Goal: Transaction & Acquisition: Download file/media

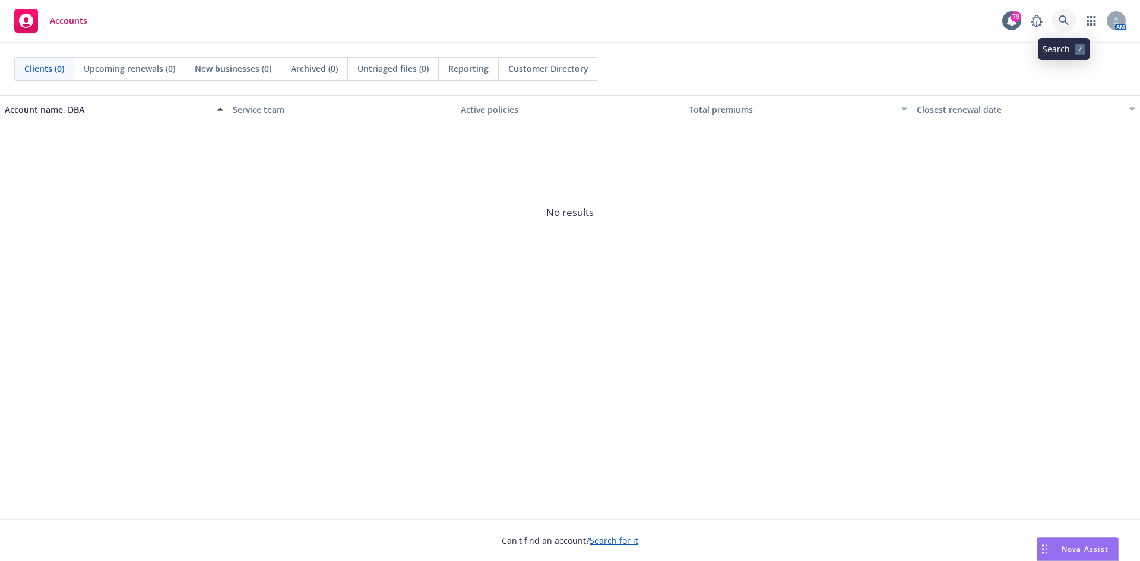
click at [1065, 21] on icon at bounding box center [1064, 20] width 10 height 10
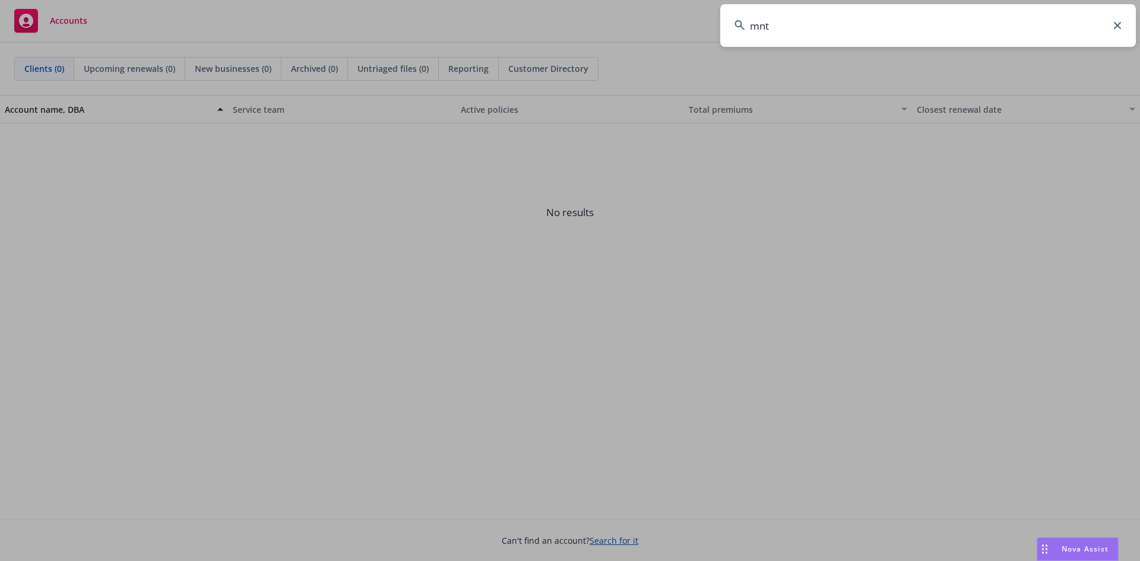
type input "mntn"
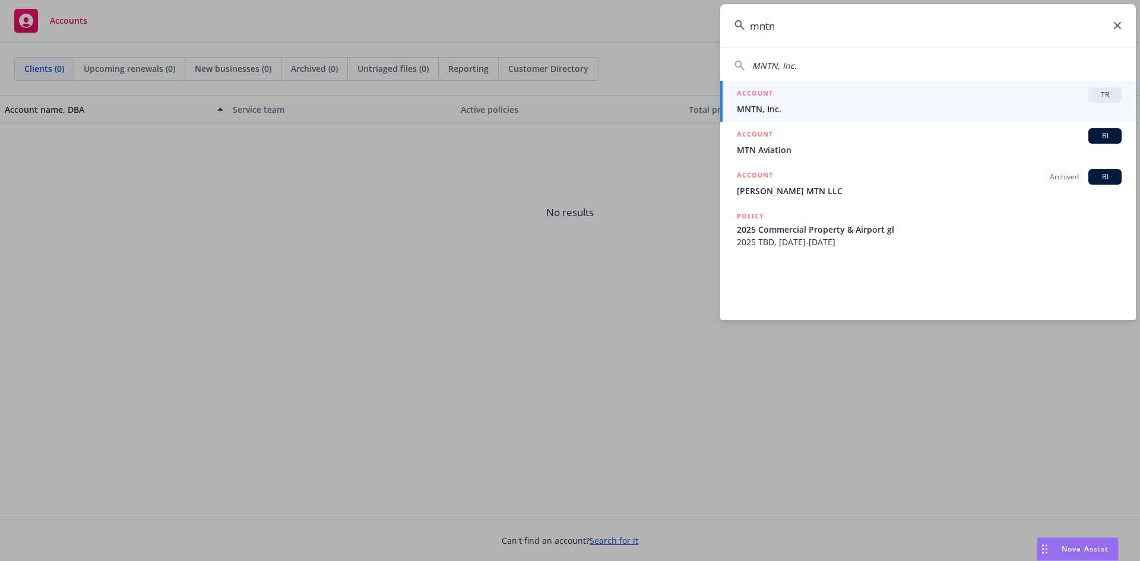
click at [838, 91] on div "ACCOUNT TR" at bounding box center [929, 94] width 385 height 15
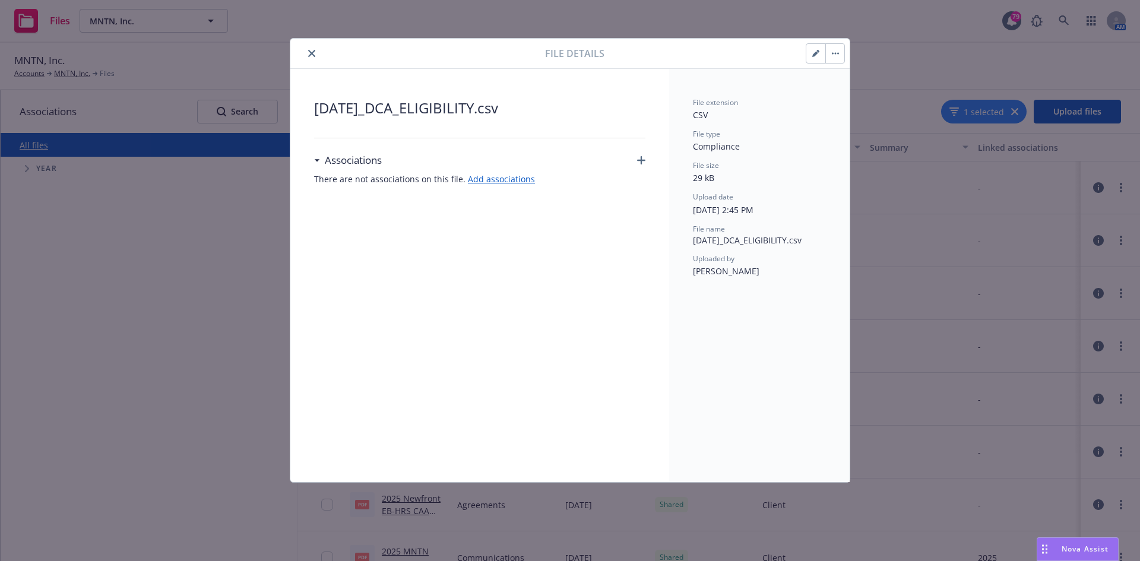
click at [366, 160] on h3 "Associations" at bounding box center [353, 160] width 57 height 15
click at [430, 106] on span "08.14.2025_DCA_ELIGIBILITY.csv" at bounding box center [479, 107] width 331 height 21
click at [831, 53] on button "button" at bounding box center [834, 53] width 19 height 19
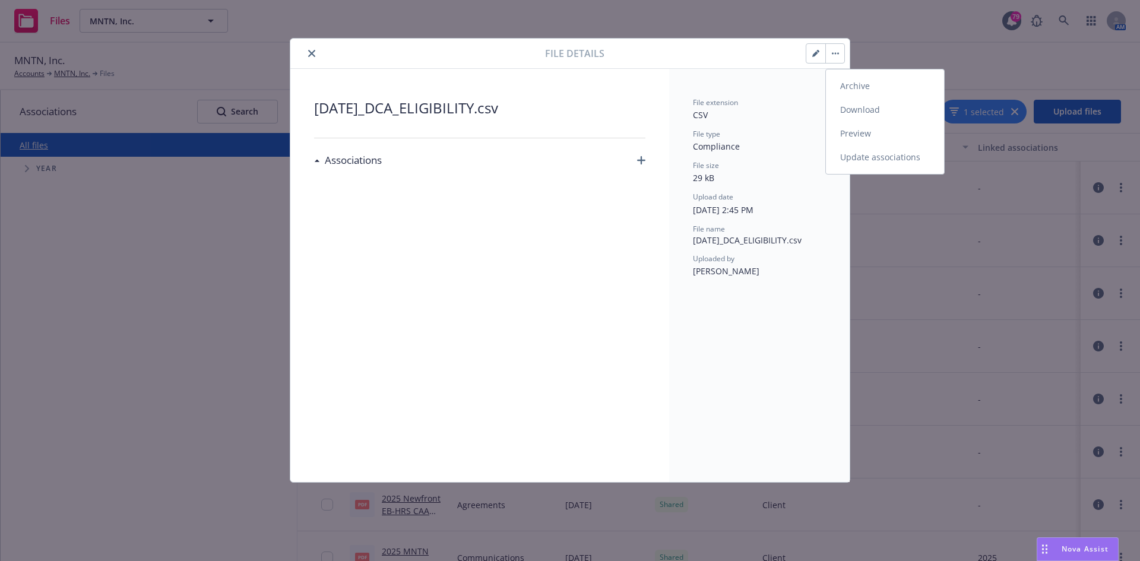
click at [847, 103] on link "Download" at bounding box center [885, 110] width 118 height 24
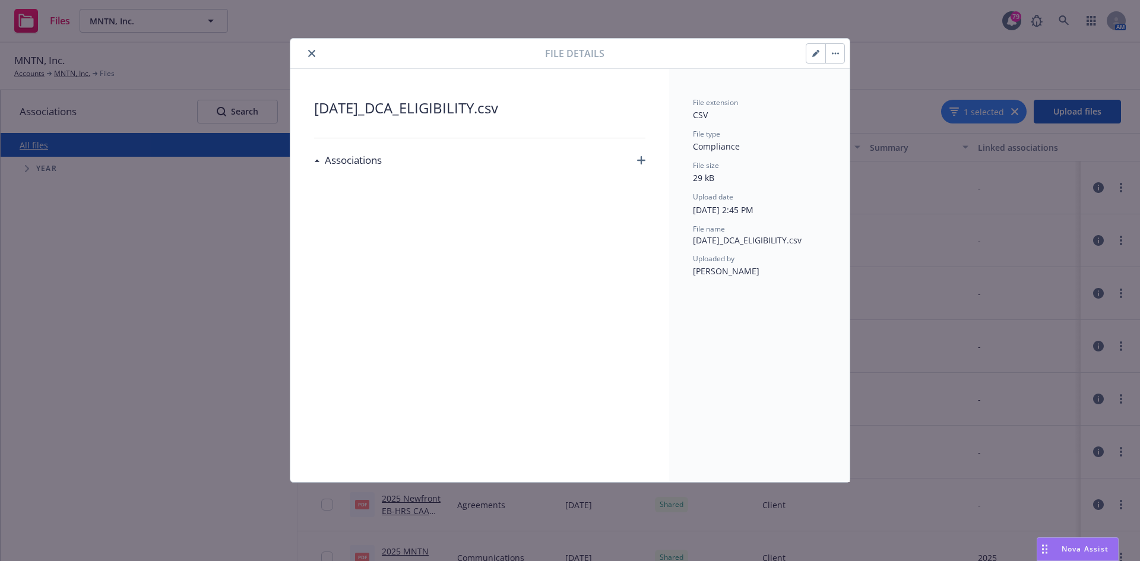
click at [315, 51] on button "close" at bounding box center [312, 53] width 14 height 14
